Goal: Task Accomplishment & Management: Manage account settings

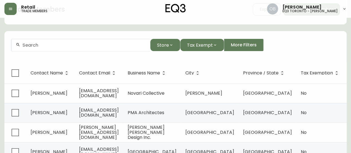
scroll to position [56, 0]
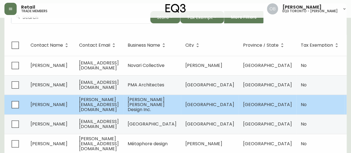
click at [123, 114] on td "[PERSON_NAME][EMAIL_ADDRESS][DOMAIN_NAME]" at bounding box center [99, 105] width 49 height 20
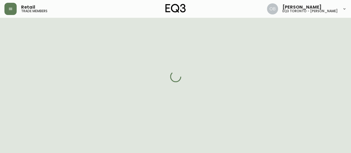
scroll to position [56, 0]
select select "ON"
select select "CA"
select select "CA_EN"
select select "Other"
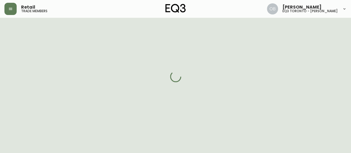
select select "Interior Designer"
select select "false"
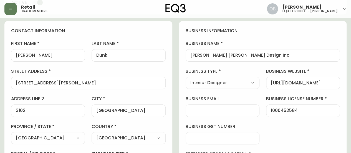
type input "EQ3 Toronto - King"
select select "cjw10z96r007p6gs0hn5531do"
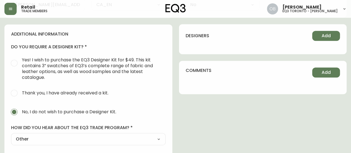
scroll to position [0, 0]
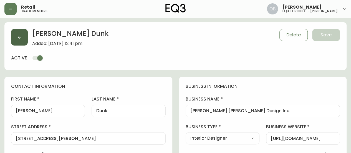
click at [19, 32] on button "button" at bounding box center [19, 37] width 17 height 17
